Goal: Information Seeking & Learning: Learn about a topic

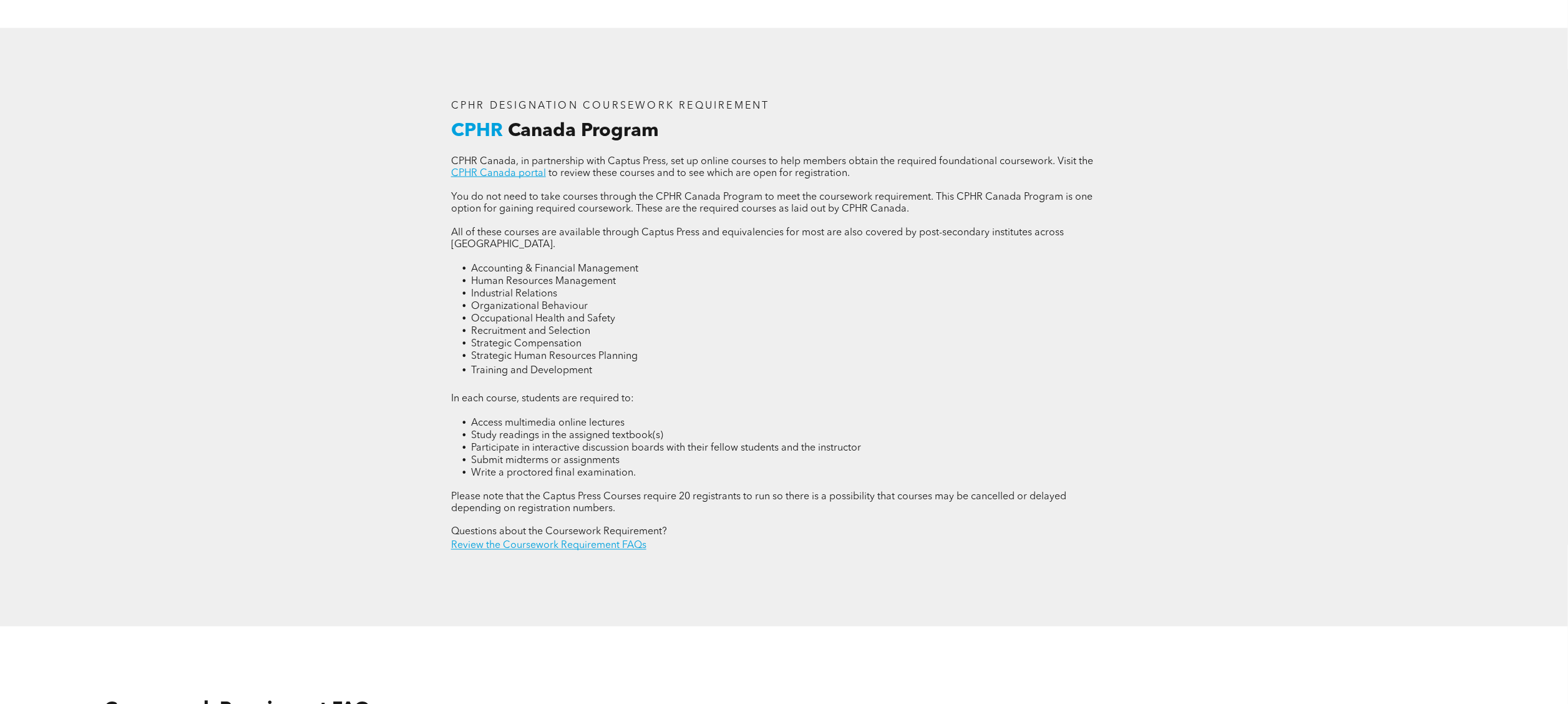
scroll to position [1873, 0]
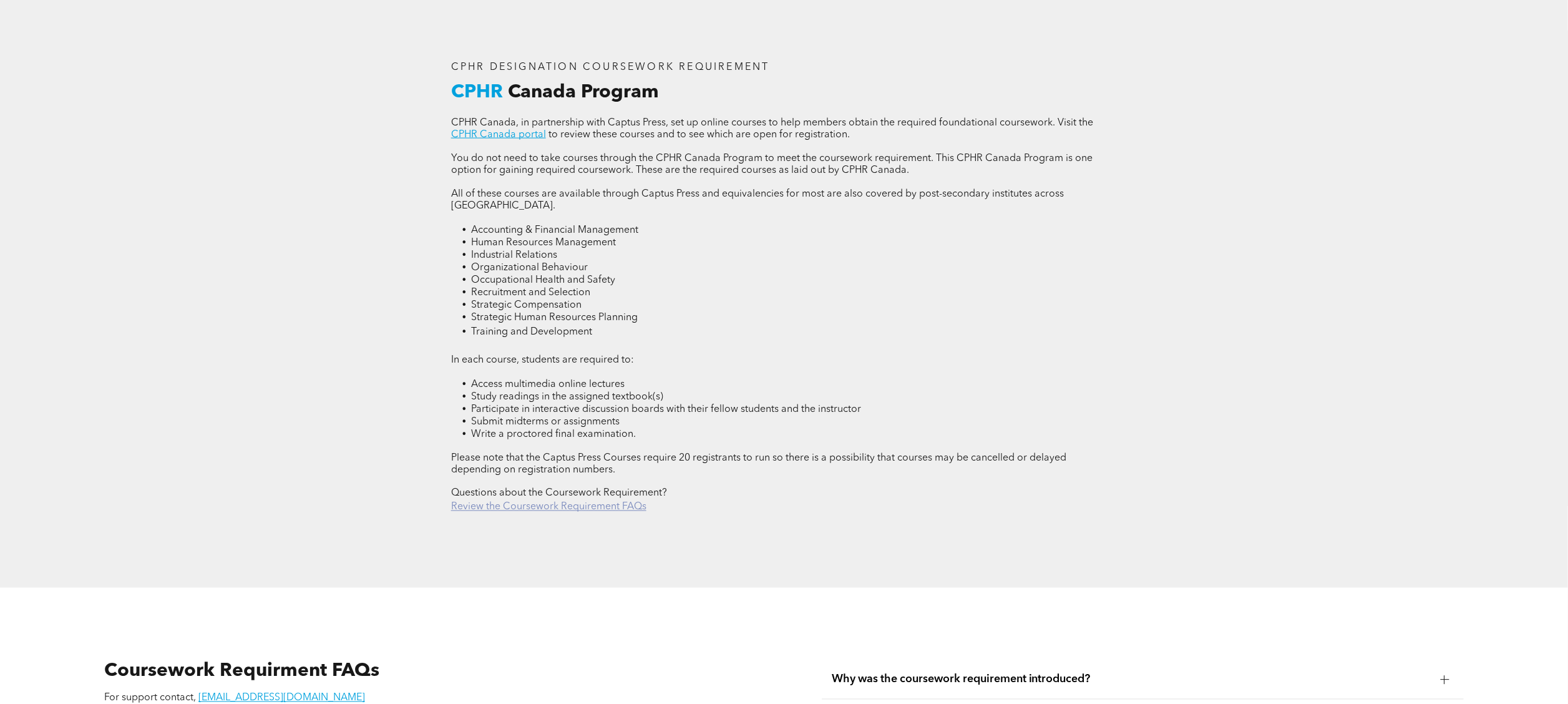
click at [579, 351] on link "Review the Coursework Requirement FAQs" at bounding box center [548, 507] width 195 height 10
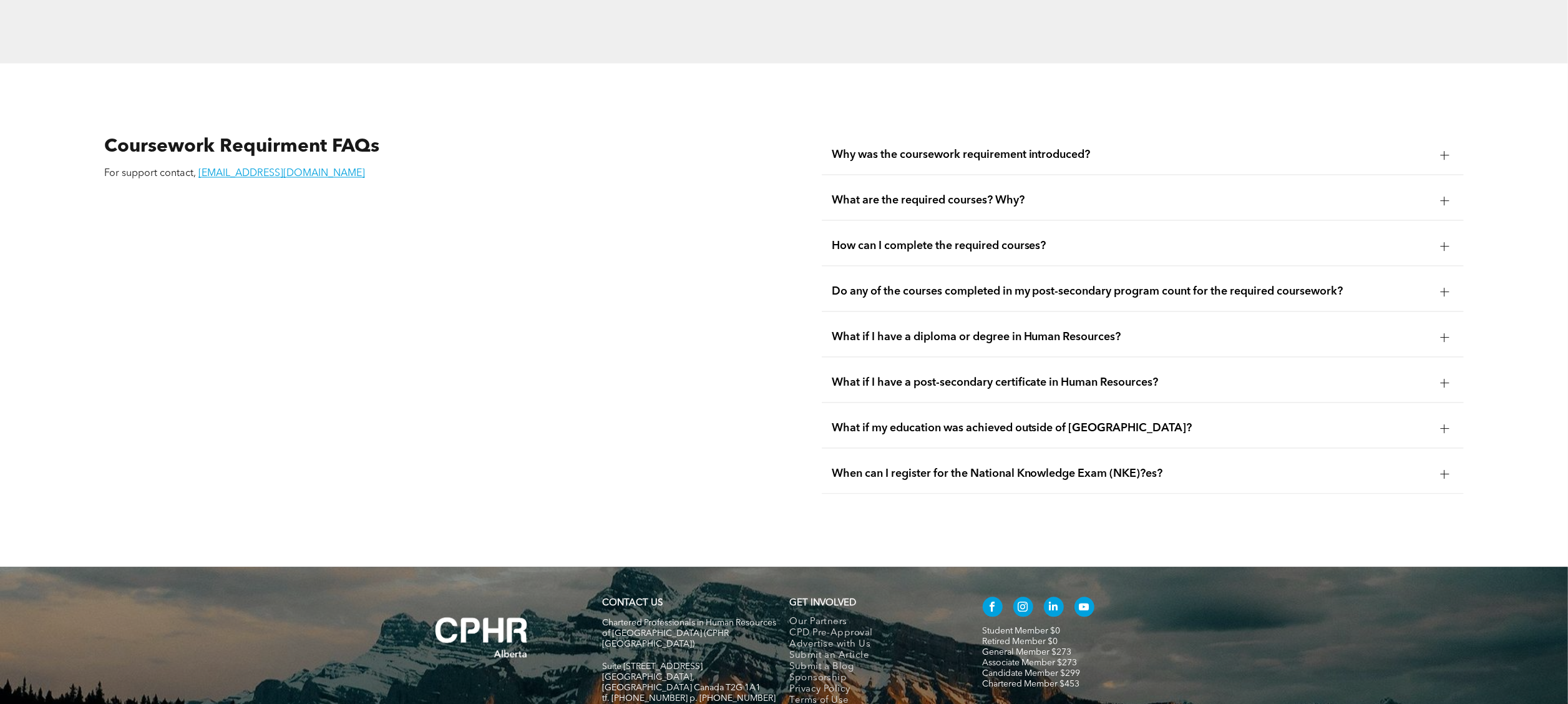
scroll to position [2421, 0]
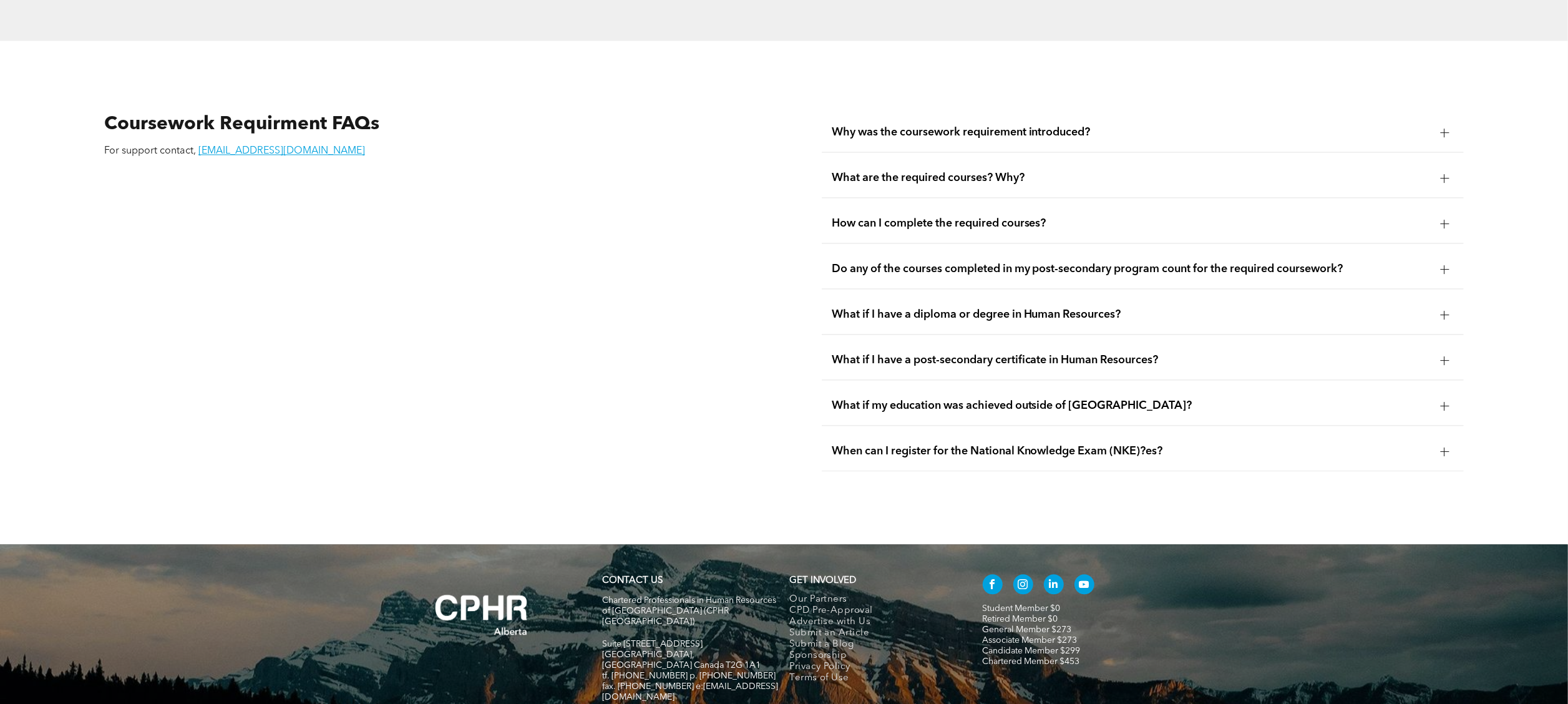
click at [784, 174] on div at bounding box center [1445, 178] width 9 height 9
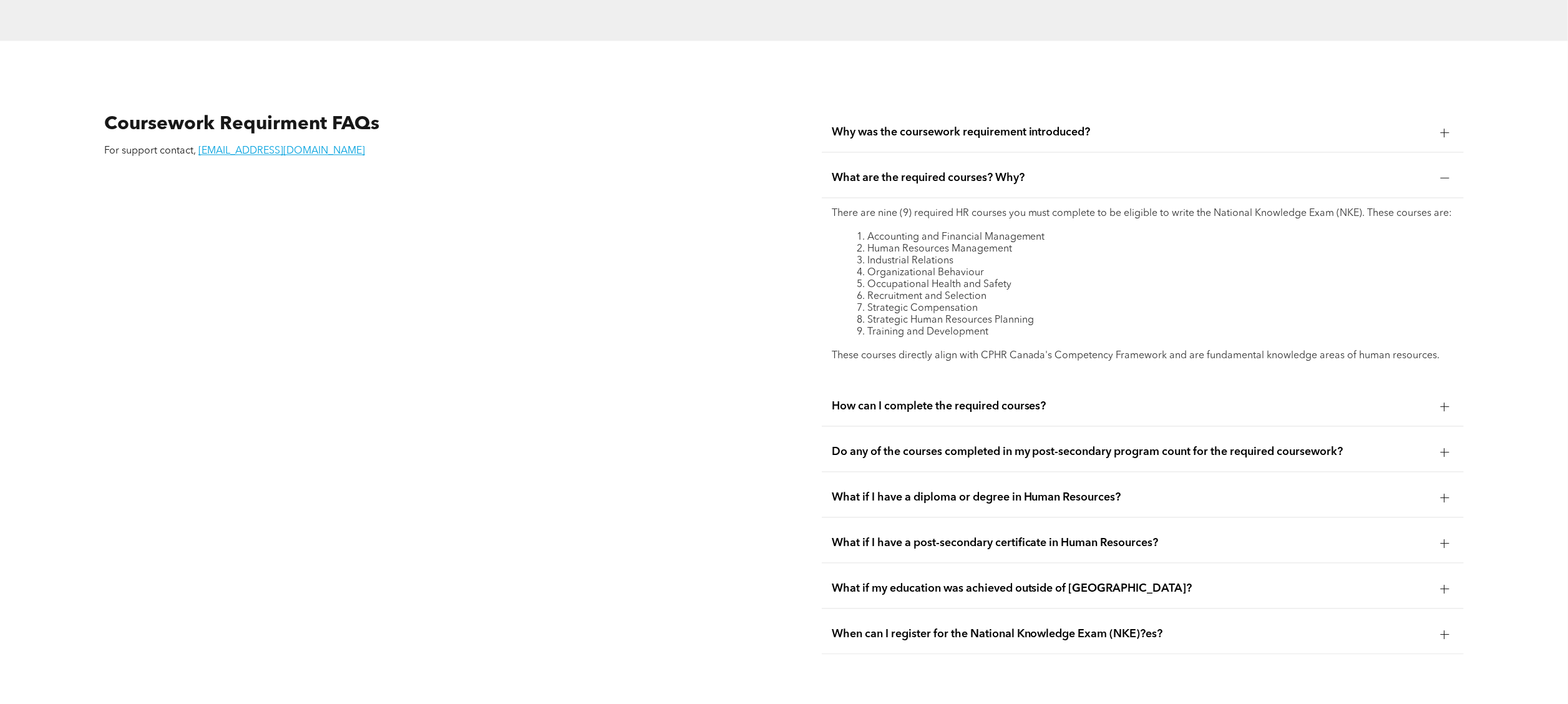
click at [784, 351] on div at bounding box center [1444, 406] width 19 height 19
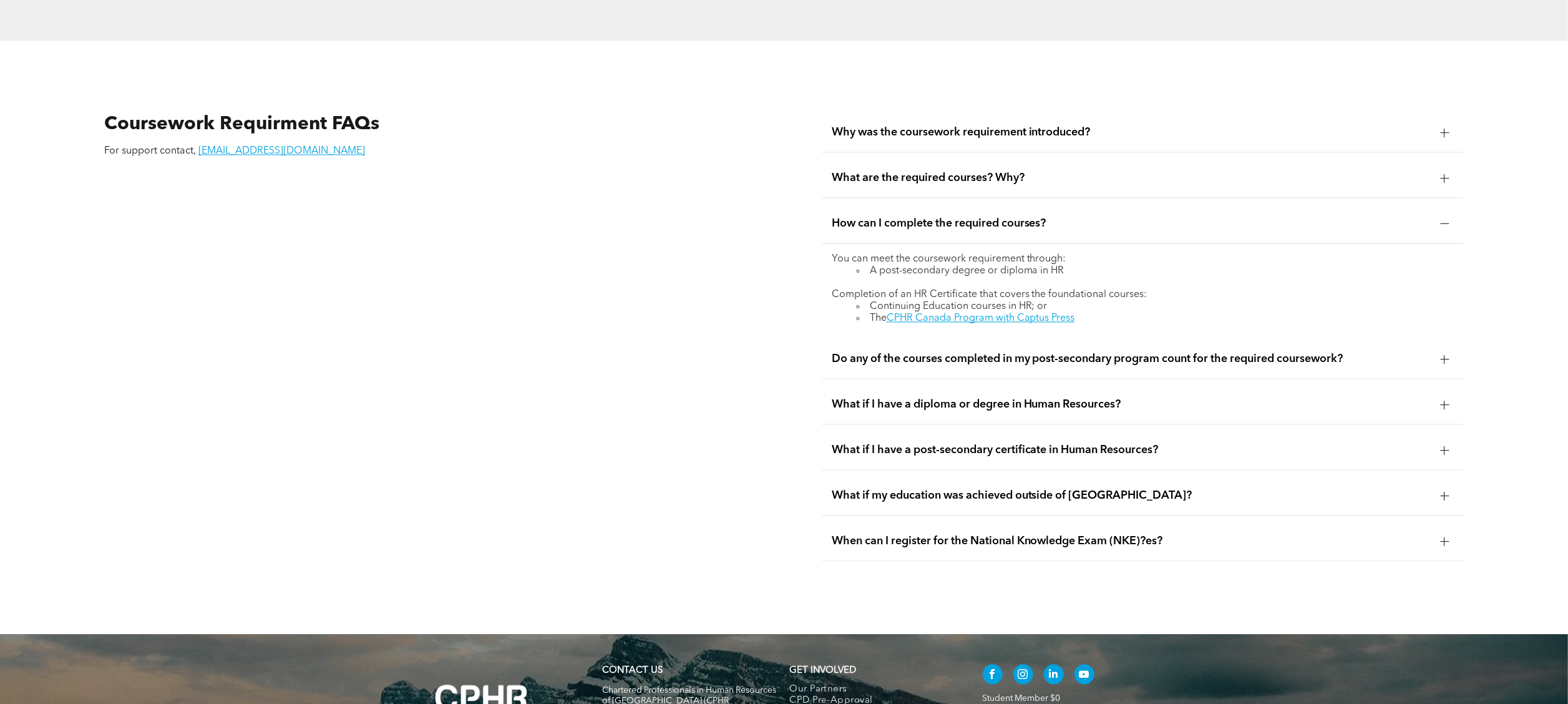
click at [784, 350] on div at bounding box center [1444, 359] width 19 height 19
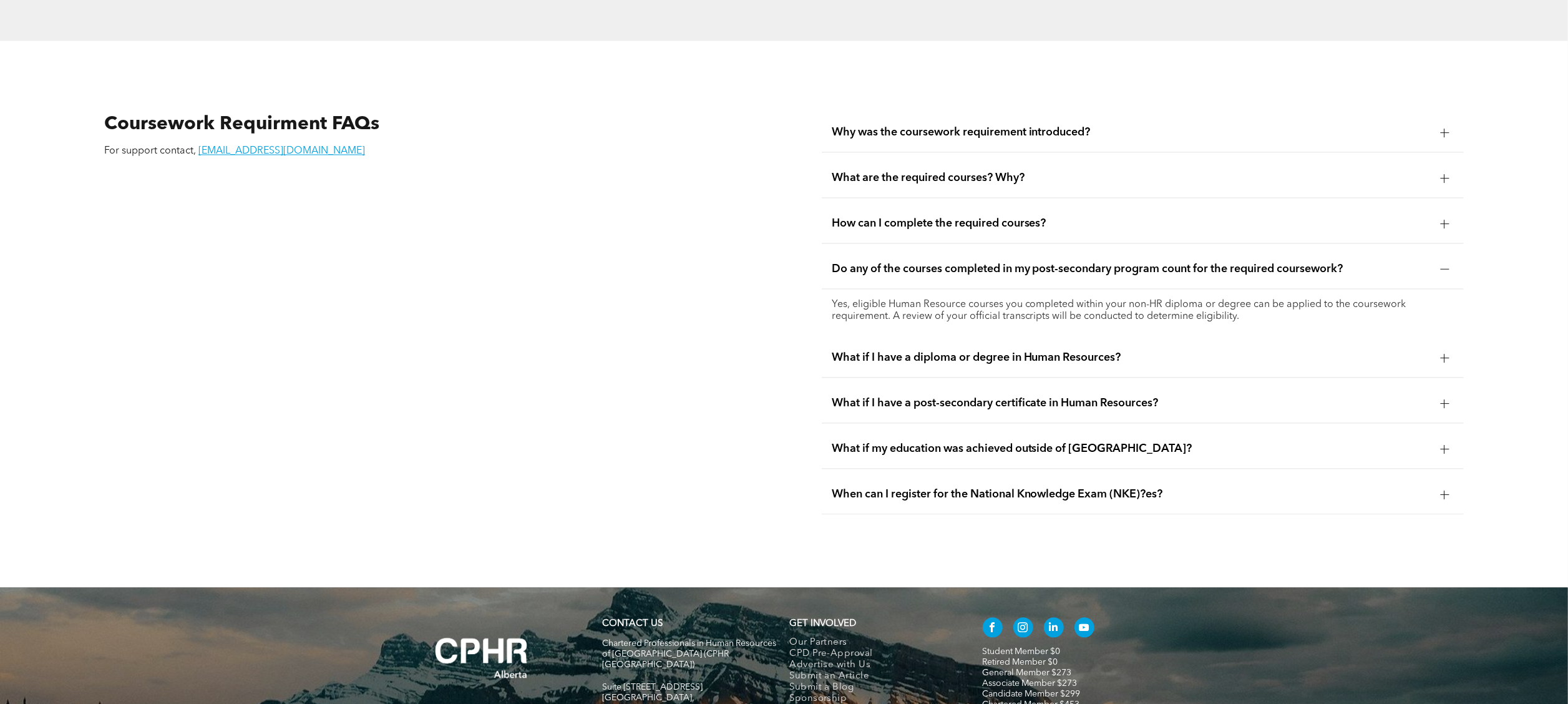
click at [784, 351] on div at bounding box center [1445, 358] width 9 height 9
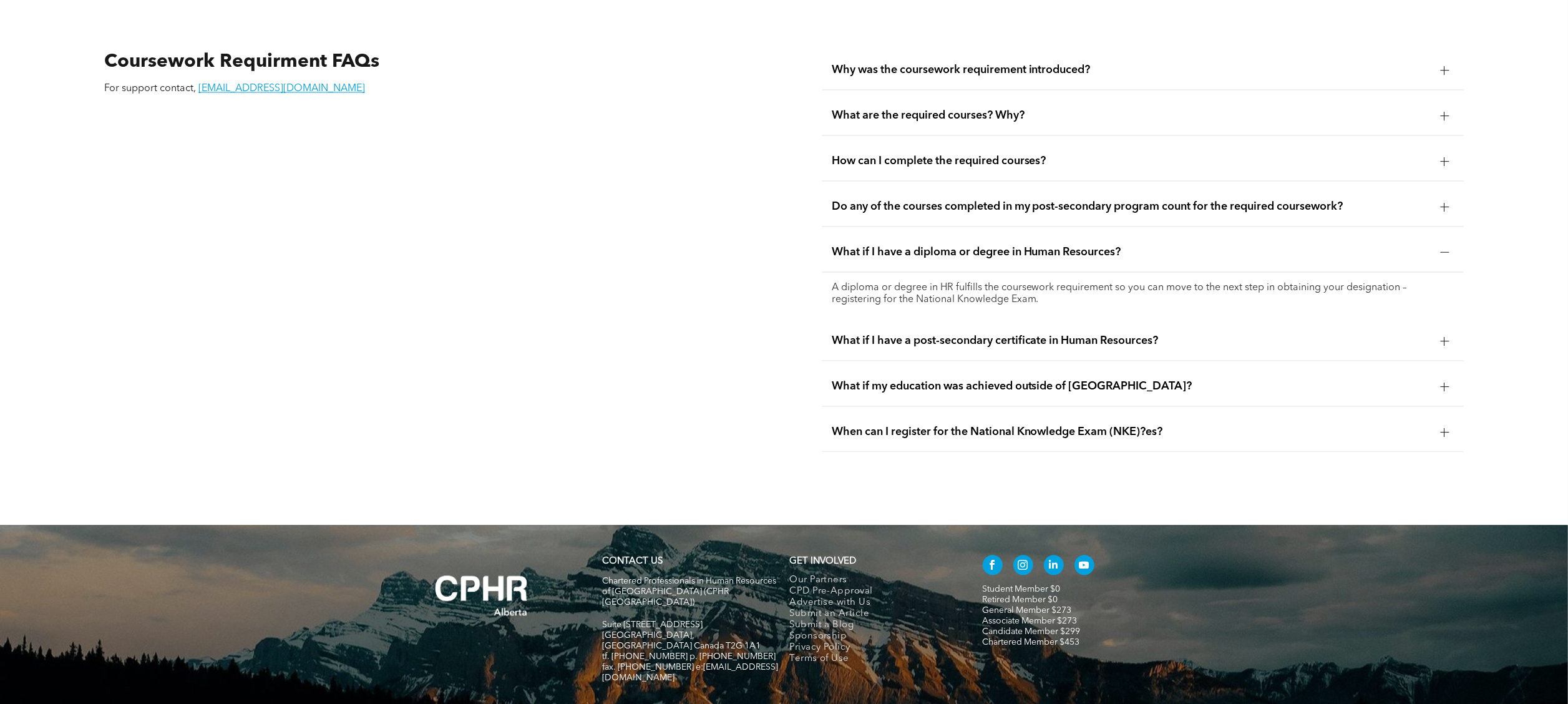
scroll to position [2511, 0]
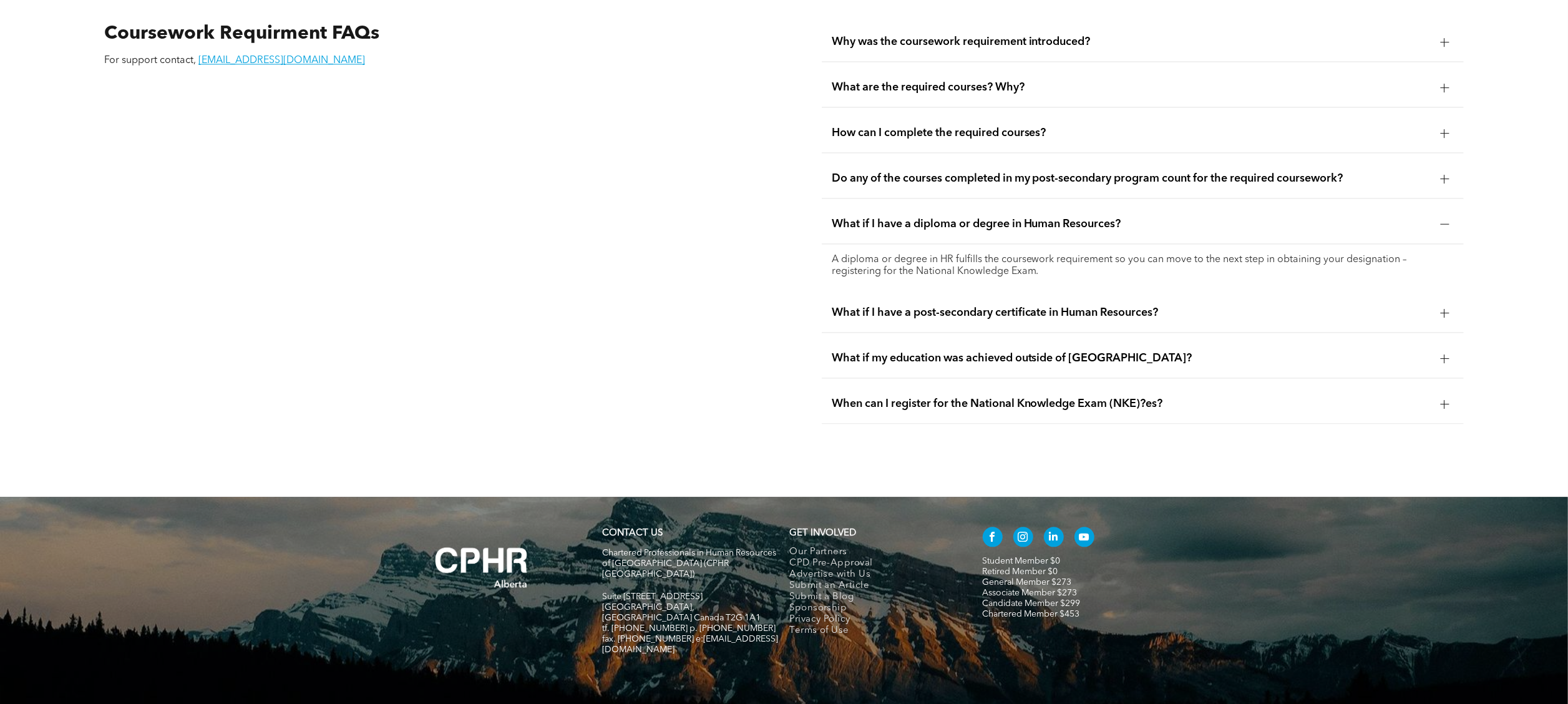
click at [784, 351] on div at bounding box center [1445, 404] width 9 height 9
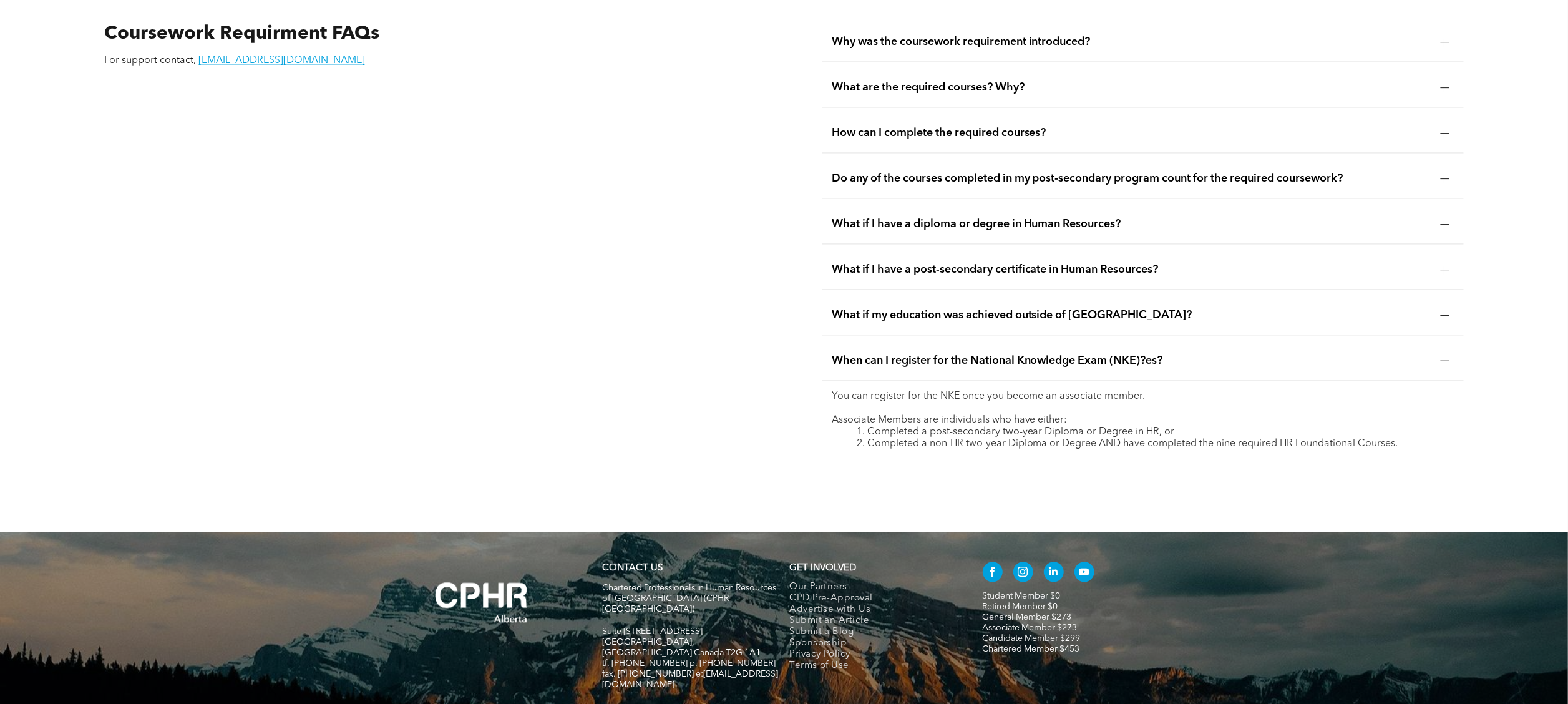
click at [784, 315] on div at bounding box center [1445, 315] width 9 height 1
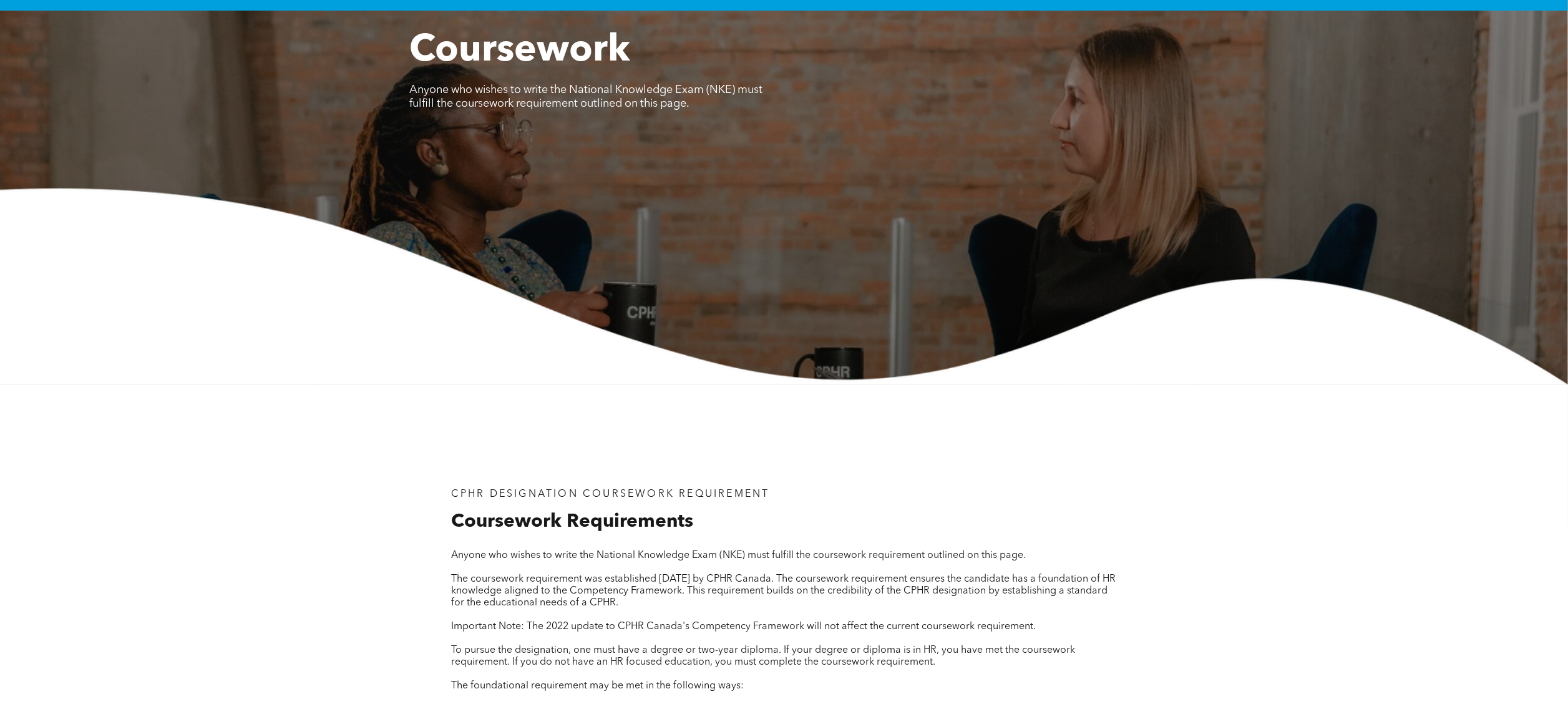
scroll to position [0, 0]
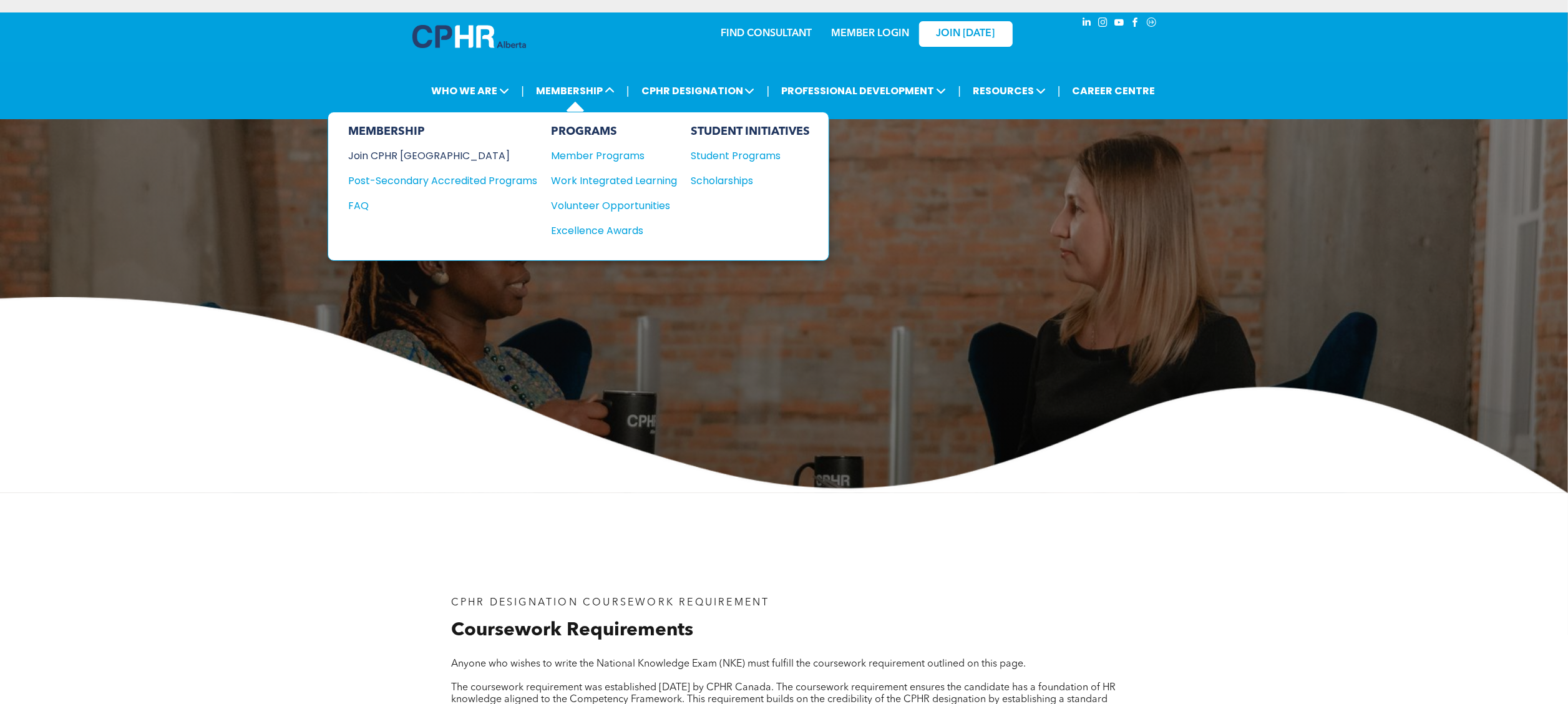
click at [391, 150] on div "Join CPHR [GEOGRAPHIC_DATA]" at bounding box center [434, 155] width 171 height 15
